Goal: Task Accomplishment & Management: Complete application form

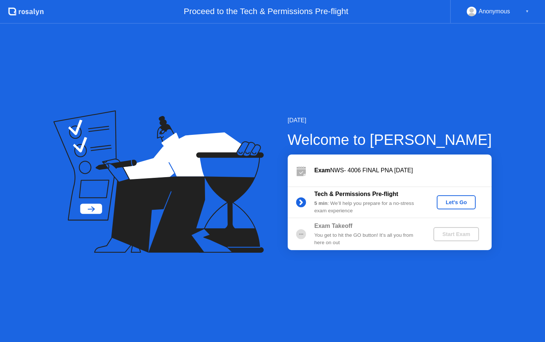
click at [455, 204] on div "Let's Go" at bounding box center [456, 202] width 33 height 6
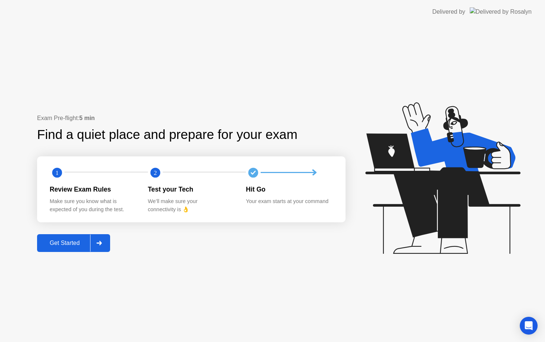
click at [66, 245] on div "Get Started" at bounding box center [64, 243] width 51 height 7
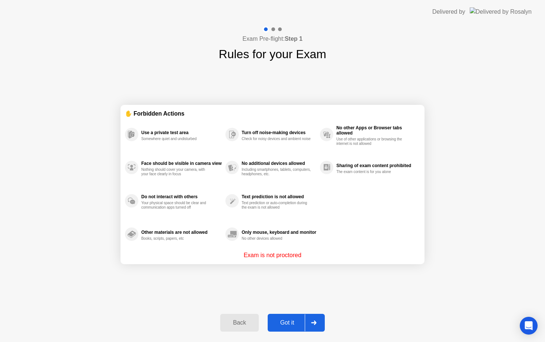
click at [286, 320] on div "Got it" at bounding box center [287, 323] width 35 height 7
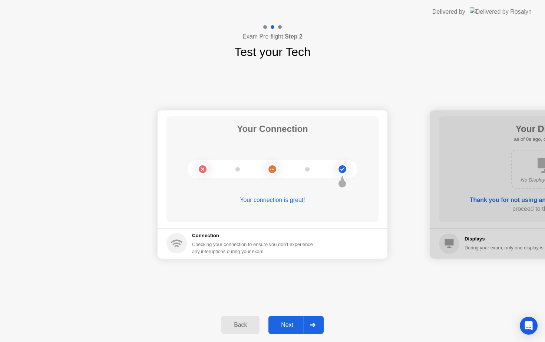
click at [292, 320] on button "Next" at bounding box center [295, 325] width 55 height 18
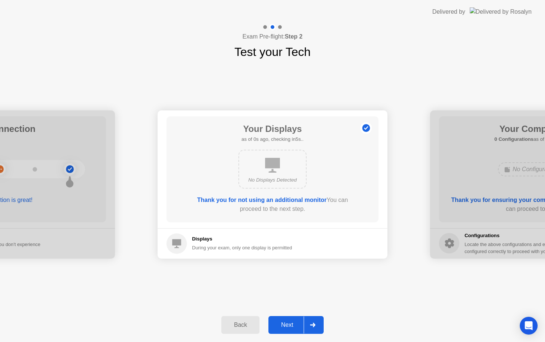
click at [291, 327] on div "Next" at bounding box center [287, 325] width 33 height 7
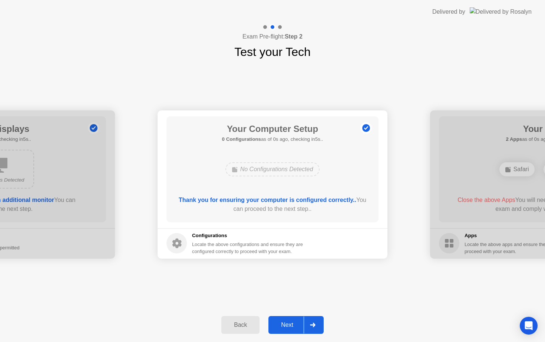
click at [291, 326] on div "Next" at bounding box center [287, 325] width 33 height 7
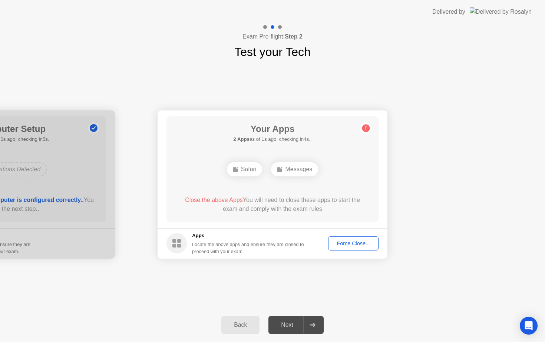
click at [347, 242] on div "Force Close..." at bounding box center [353, 244] width 45 height 6
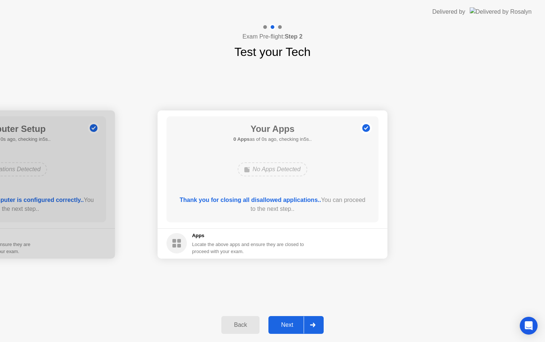
click at [290, 317] on button "Next" at bounding box center [295, 325] width 55 height 18
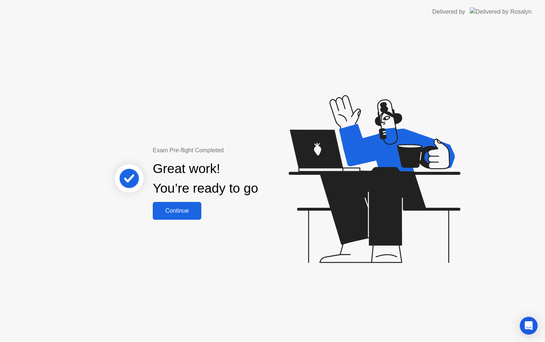
click at [188, 218] on button "Continue" at bounding box center [177, 211] width 49 height 18
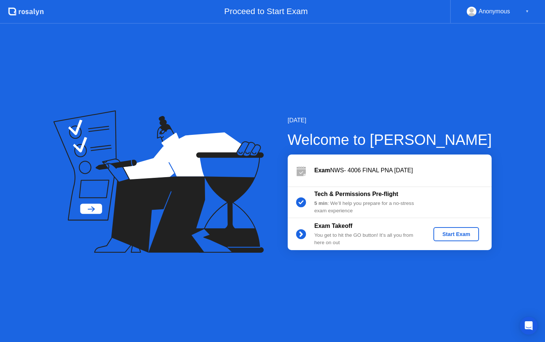
click at [462, 238] on button "Start Exam" at bounding box center [456, 234] width 46 height 14
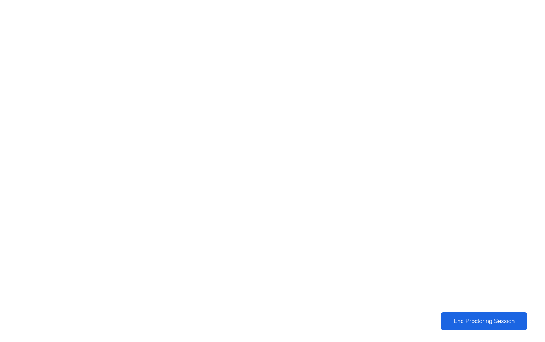
click at [508, 314] on button "End Proctoring Session" at bounding box center [484, 322] width 87 height 18
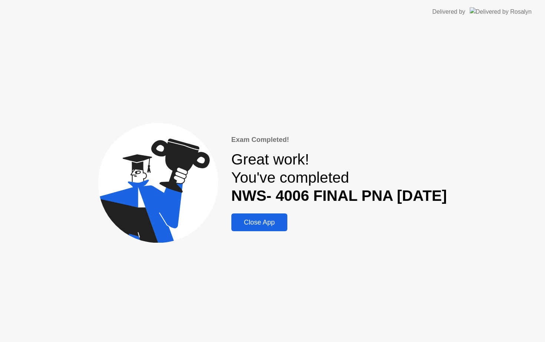
click at [263, 217] on button "Close App" at bounding box center [259, 223] width 56 height 18
